Goal: Check status: Check status

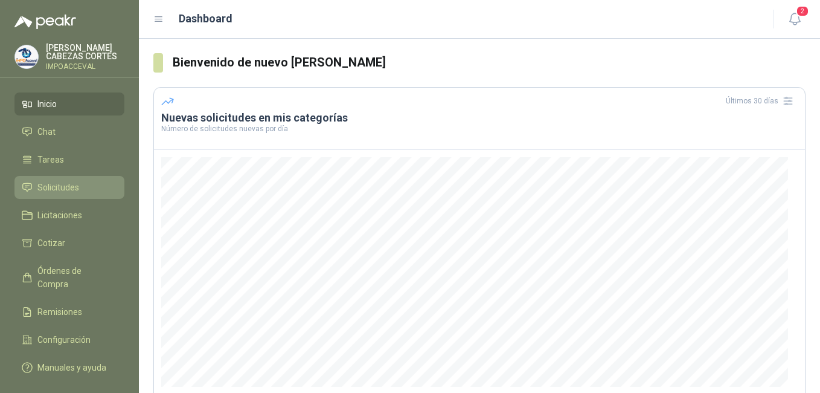
click at [49, 194] on link "Solicitudes" at bounding box center [69, 187] width 110 height 23
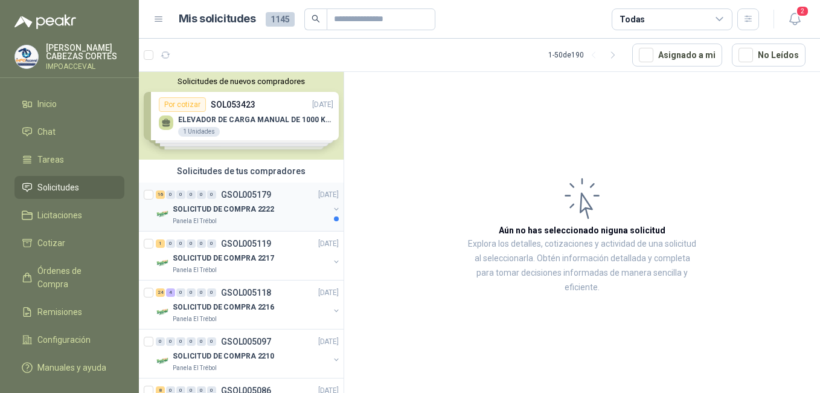
click at [220, 213] on p "SOLICITUD DE COMPRA 2222" at bounding box center [223, 209] width 101 height 11
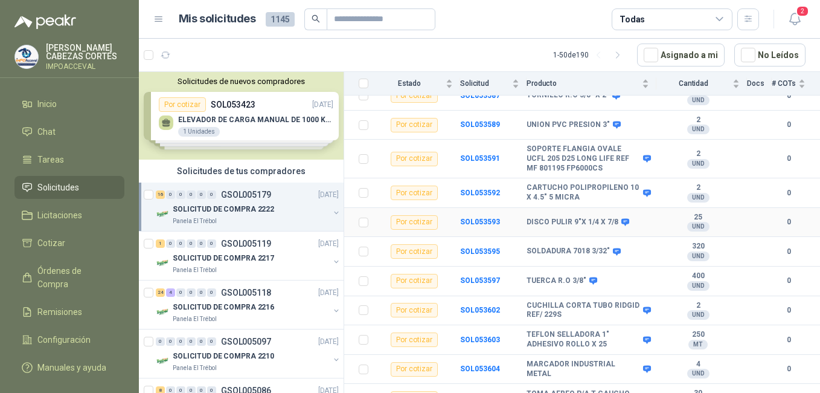
scroll to position [315, 0]
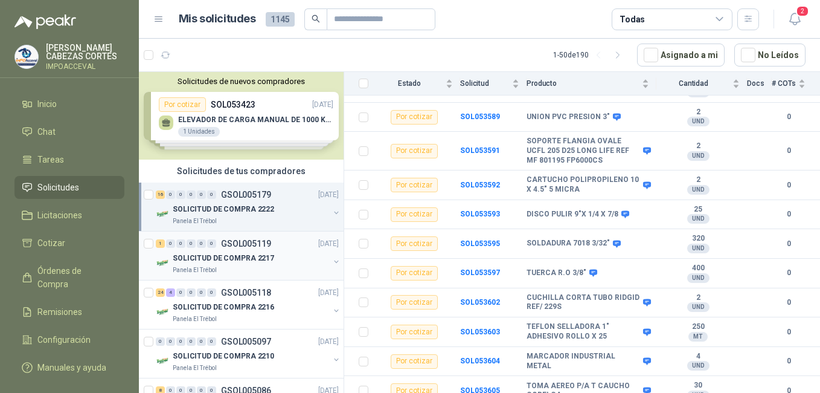
click at [231, 245] on p "GSOL005119" at bounding box center [246, 243] width 50 height 8
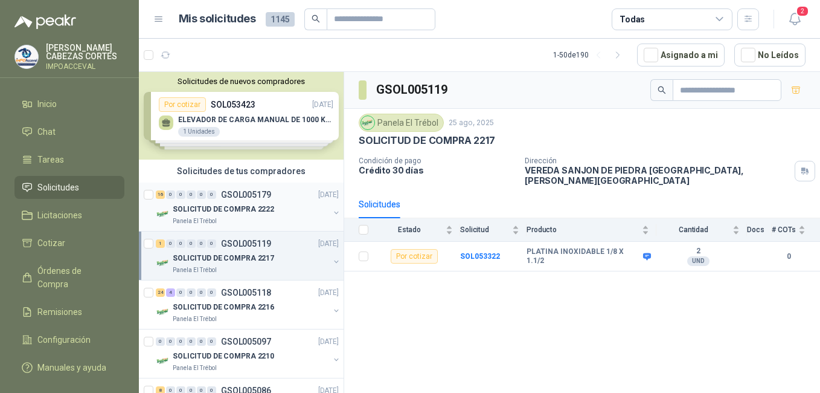
click at [198, 211] on p "SOLICITUD DE COMPRA 2222" at bounding box center [223, 209] width 101 height 11
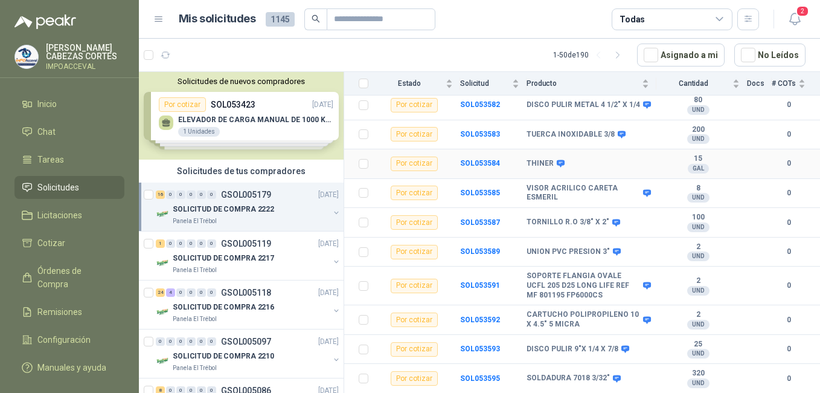
scroll to position [181, 0]
